Goal: Task Accomplishment & Management: Complete application form

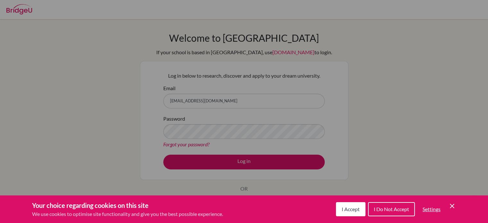
click at [346, 207] on span "I Accept" at bounding box center [351, 209] width 18 height 6
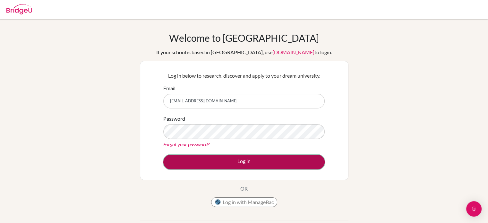
click at [281, 163] on button "Log in" at bounding box center [243, 162] width 161 height 15
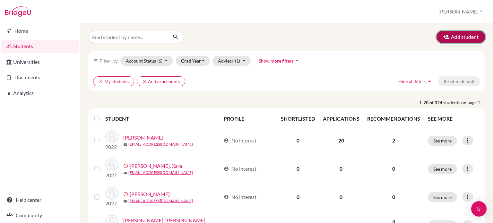
click at [448, 35] on button "Add student" at bounding box center [460, 37] width 49 height 12
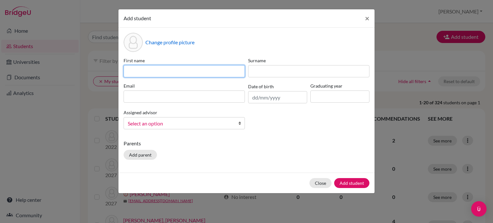
click at [211, 66] on input at bounding box center [184, 71] width 121 height 12
click at [211, 66] on input "Nicoles" at bounding box center [184, 71] width 121 height 12
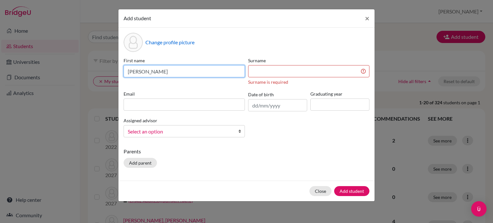
type input "[PERSON_NAME]"
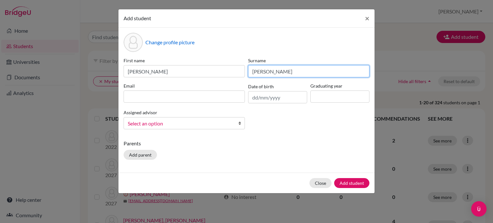
type input "[PERSON_NAME]"
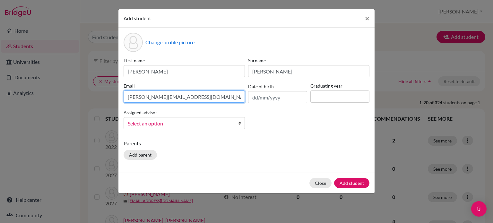
type input "[PERSON_NAME][EMAIL_ADDRESS][DOMAIN_NAME]"
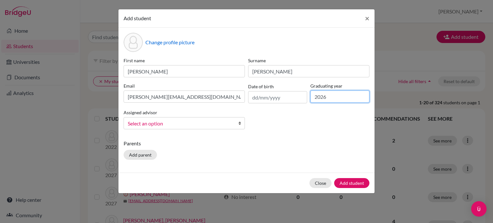
type input "2026"
click at [167, 116] on div "Assigned advisor [PERSON_NAME], [PERSON_NAME], [PERSON_NAME], [PERSON_NAME], [P…" at bounding box center [184, 118] width 125 height 21
click at [167, 120] on span "Select an option" at bounding box center [180, 123] width 105 height 8
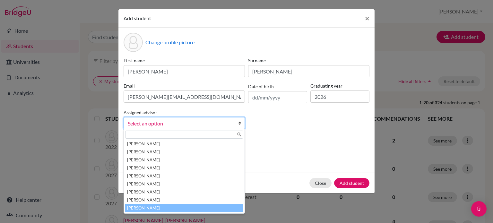
click at [153, 205] on li "[PERSON_NAME]" at bounding box center [184, 208] width 118 height 8
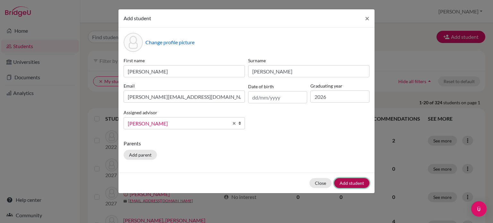
click at [350, 181] on button "Add student" at bounding box center [351, 183] width 35 height 10
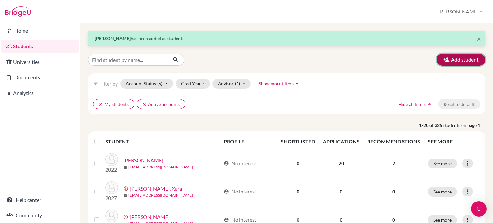
click at [447, 62] on button "Add student" at bounding box center [460, 60] width 49 height 12
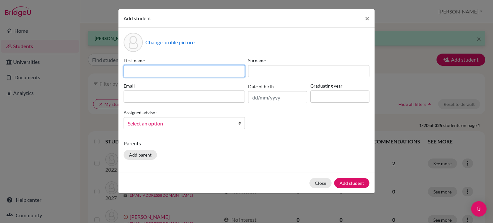
click at [230, 69] on input at bounding box center [184, 71] width 121 height 12
type input "[PERSON_NAME]"
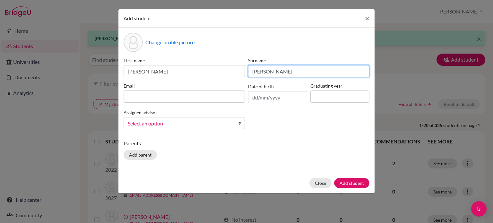
type input "[PERSON_NAME]"
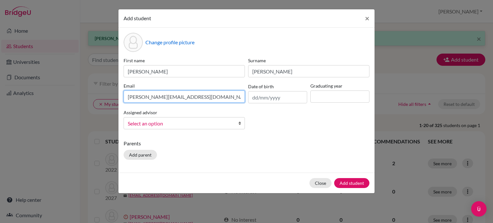
type input "[PERSON_NAME][EMAIL_ADDRESS][DOMAIN_NAME]"
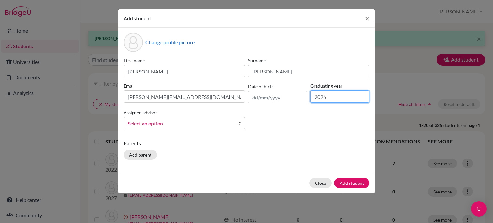
type input "2026"
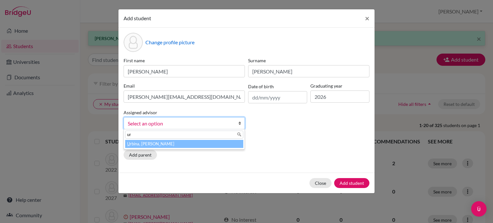
type input "urb"
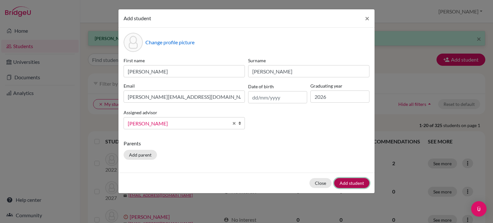
click at [344, 180] on button "Add student" at bounding box center [351, 183] width 35 height 10
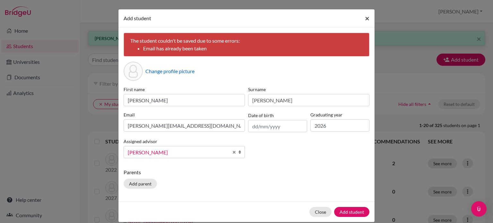
click at [366, 20] on span "×" at bounding box center [367, 17] width 4 height 9
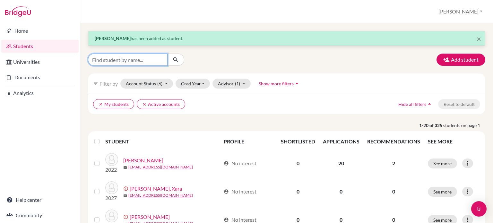
click at [142, 60] on input "Find student by name..." at bounding box center [128, 60] width 80 height 12
type input "kafie"
click button "submit" at bounding box center [175, 60] width 17 height 12
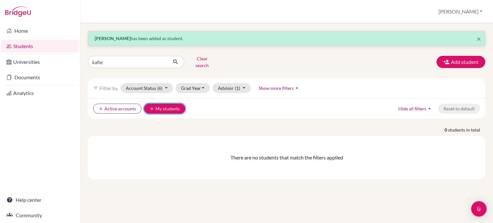
click at [150, 107] on icon "clear" at bounding box center [152, 109] width 4 height 4
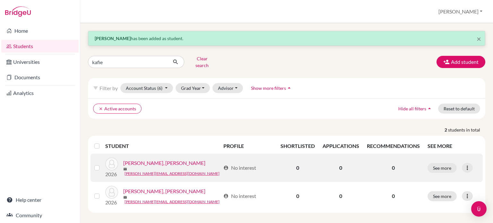
click at [102, 164] on label at bounding box center [102, 164] width 0 height 0
click at [0, 0] on input "checkbox" at bounding box center [0, 0] width 0 height 0
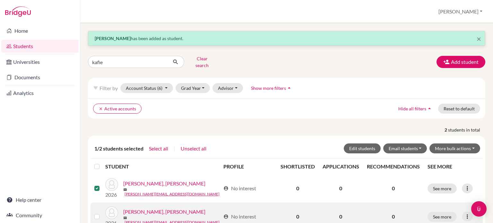
click at [102, 213] on label at bounding box center [102, 213] width 0 height 0
click at [0, 0] on input "checkbox" at bounding box center [0, 0] width 0 height 0
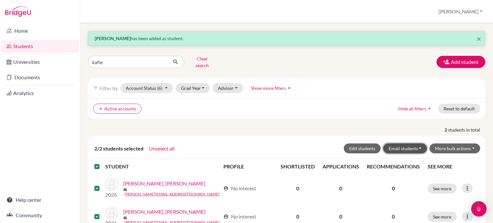
click at [416, 143] on button "Email students" at bounding box center [405, 148] width 44 height 10
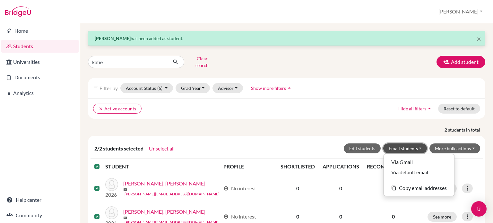
scroll to position [21, 0]
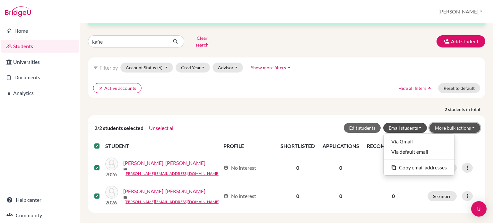
click at [466, 123] on button "More bulk actions" at bounding box center [454, 128] width 51 height 10
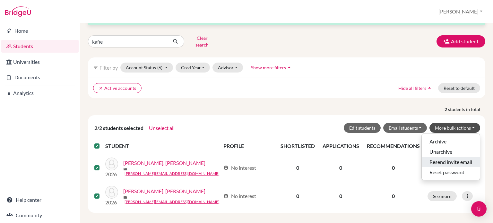
click at [459, 159] on button "Resend invite email" at bounding box center [451, 162] width 58 height 10
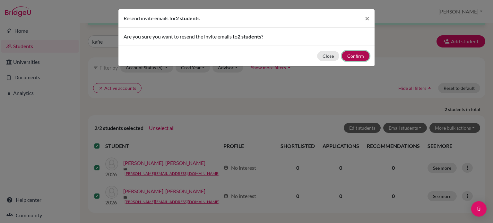
click at [359, 58] on button "Confirm" at bounding box center [356, 56] width 28 height 10
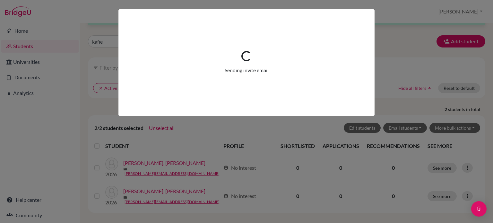
scroll to position [0, 0]
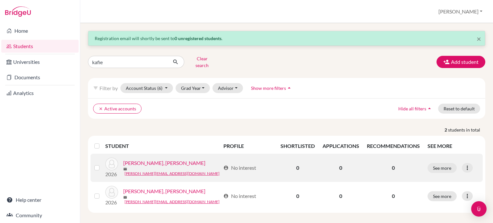
click at [102, 164] on label at bounding box center [102, 164] width 0 height 0
click at [0, 0] on input "checkbox" at bounding box center [0, 0] width 0 height 0
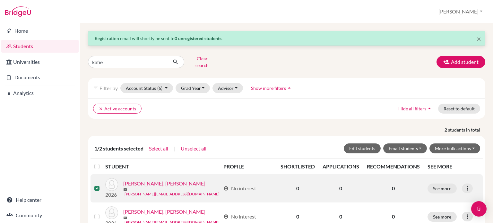
scroll to position [21, 0]
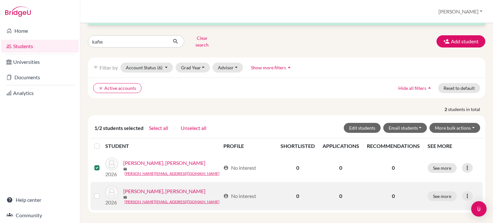
click at [102, 192] on label at bounding box center [102, 192] width 0 height 0
click at [0, 0] on input "checkbox" at bounding box center [0, 0] width 0 height 0
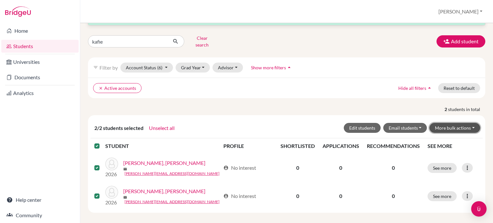
click at [473, 123] on button "More bulk actions" at bounding box center [454, 128] width 51 height 10
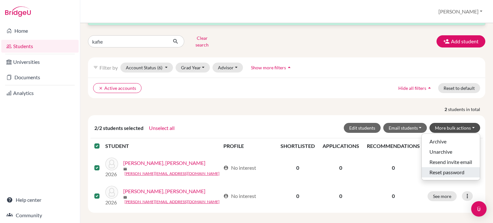
click at [458, 170] on button "Reset password" at bounding box center [451, 172] width 58 height 10
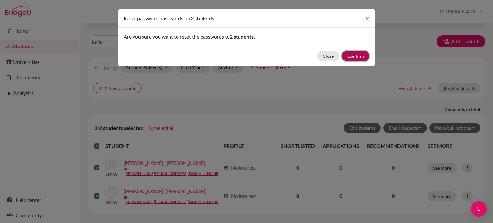
click at [366, 58] on button "Confirm" at bounding box center [356, 56] width 28 height 10
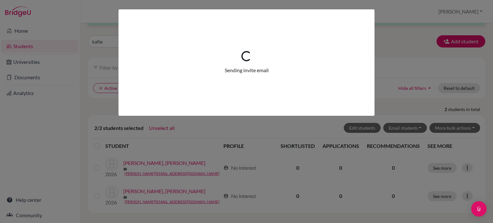
scroll to position [0, 0]
